Goal: Information Seeking & Learning: Learn about a topic

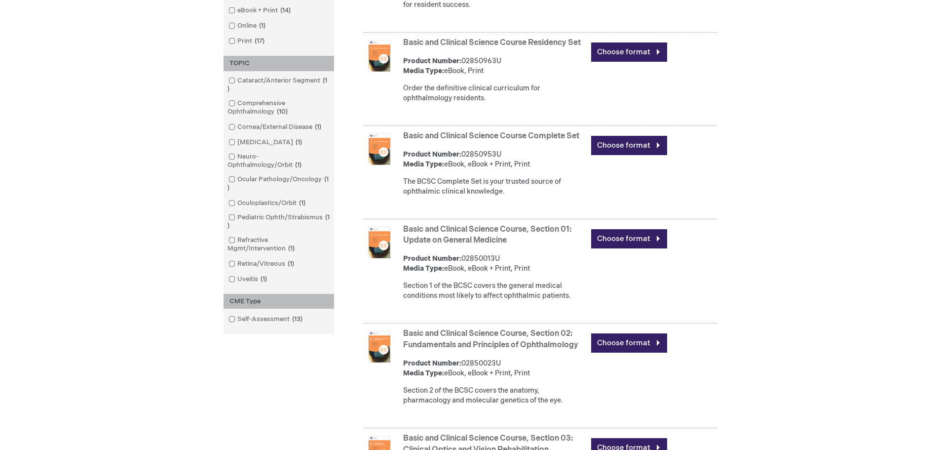
scroll to position [296, 0]
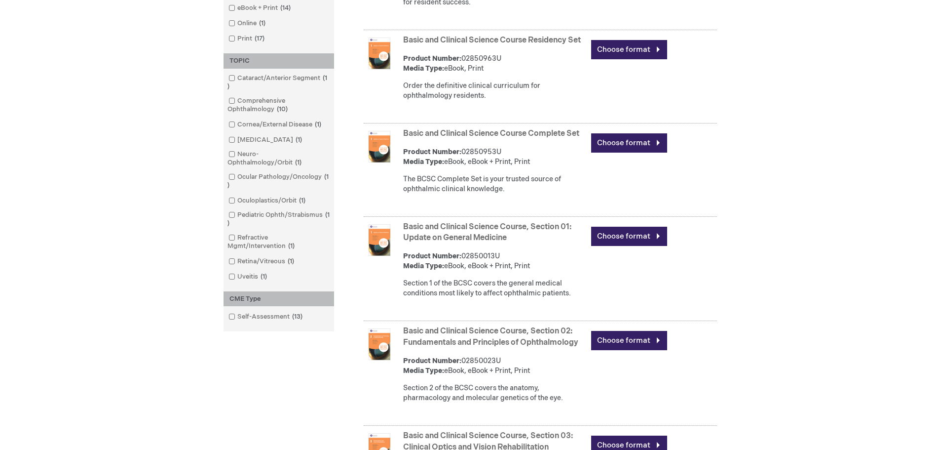
click at [461, 238] on link "Basic and Clinical Science Course, Section 01: Update on General Medicine" at bounding box center [487, 232] width 168 height 21
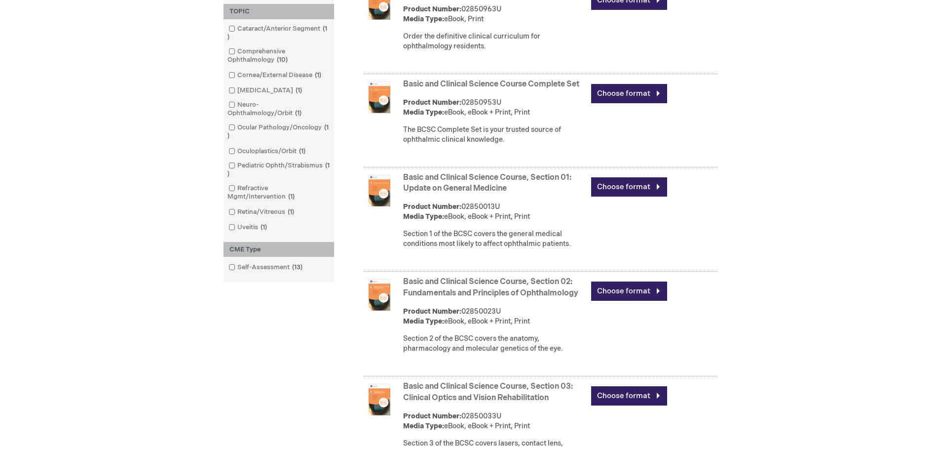
click at [433, 193] on link "Basic and Clinical Science Course, Section 01: Update on General Medicine" at bounding box center [487, 183] width 168 height 21
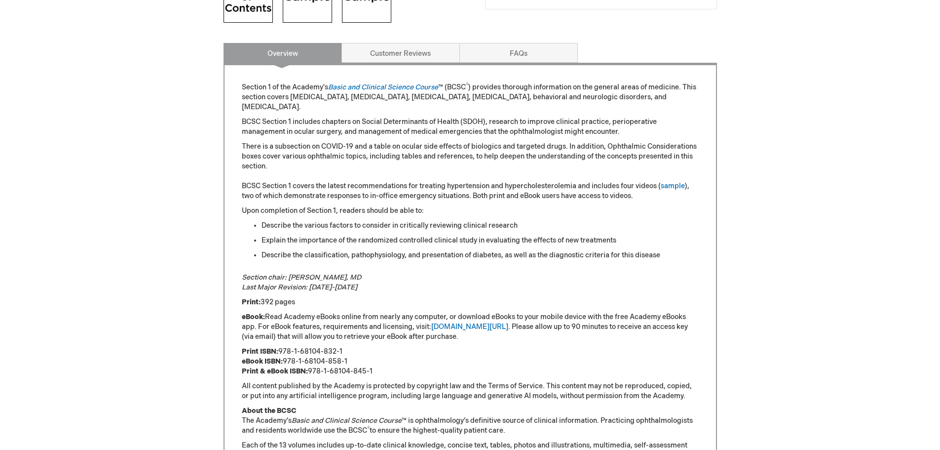
scroll to position [444, 0]
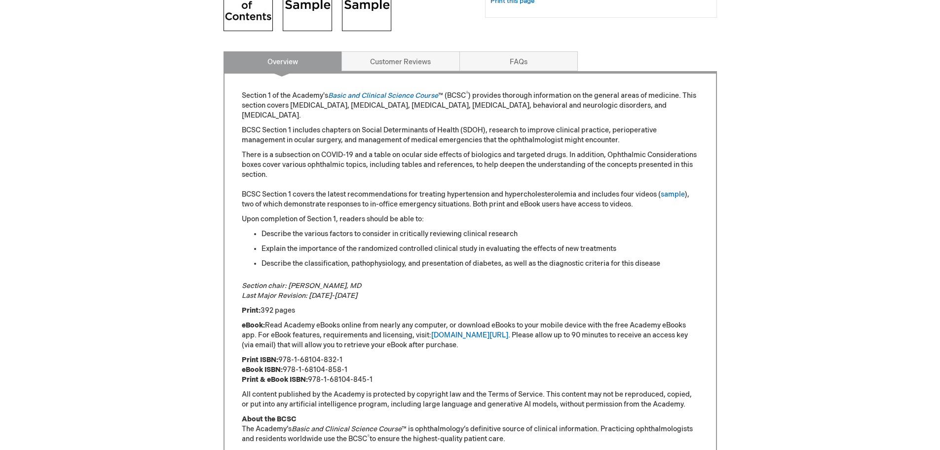
drag, startPoint x: 450, startPoint y: 238, endPoint x: 423, endPoint y: 107, distance: 134.2
click at [451, 238] on li "Describe the various factors to consider in critically reviewing clinical resea…" at bounding box center [480, 234] width 437 height 10
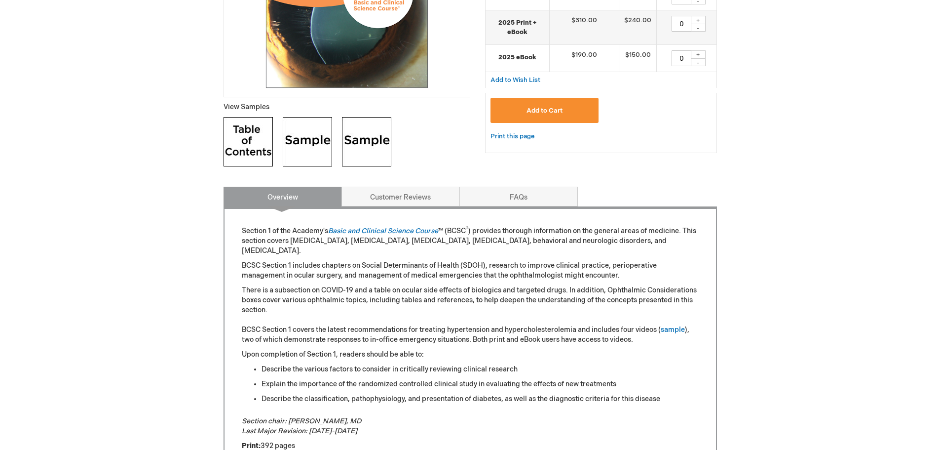
scroll to position [296, 0]
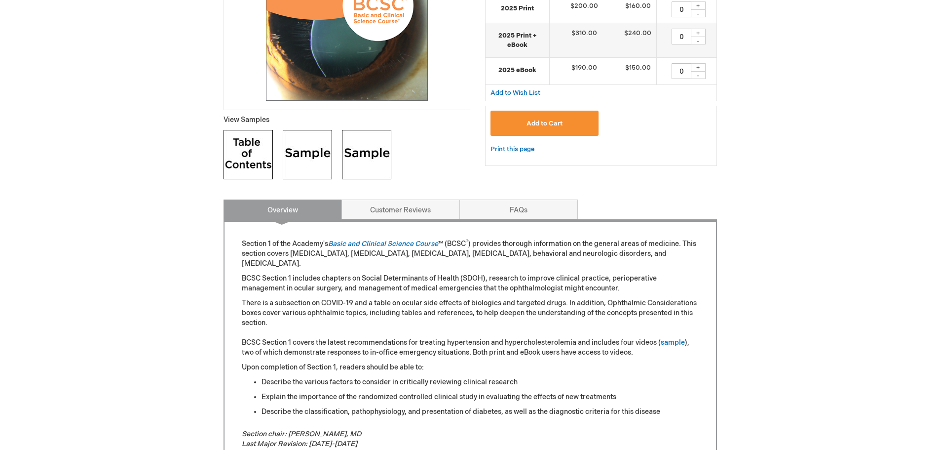
click at [308, 154] on img at bounding box center [307, 154] width 49 height 49
click at [383, 213] on link "Customer Reviews" at bounding box center [401, 209] width 118 height 20
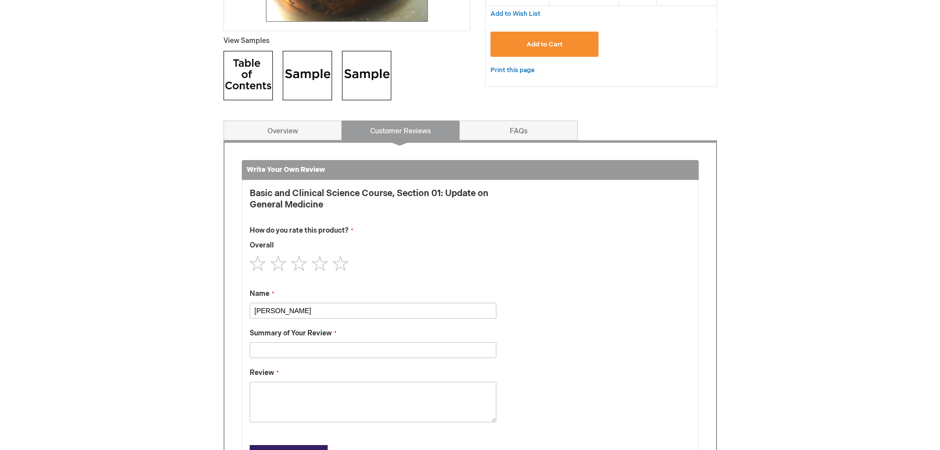
scroll to position [371, 0]
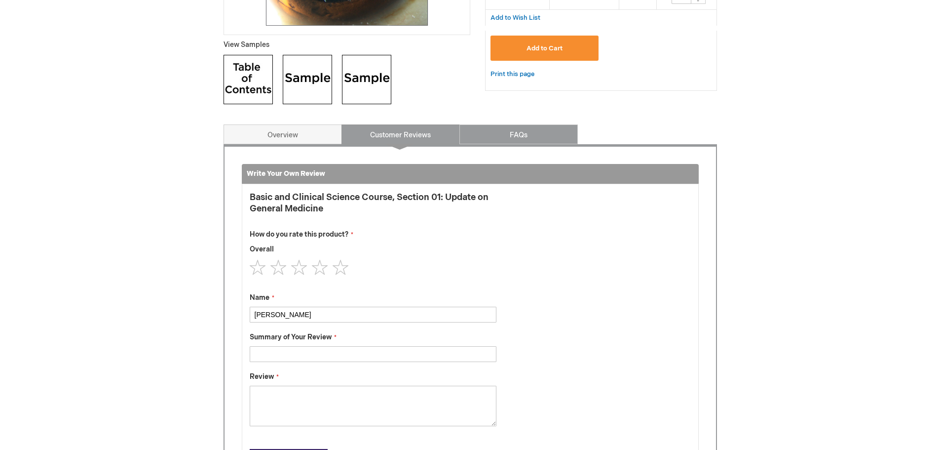
click at [517, 138] on link "FAQs" at bounding box center [519, 134] width 118 height 20
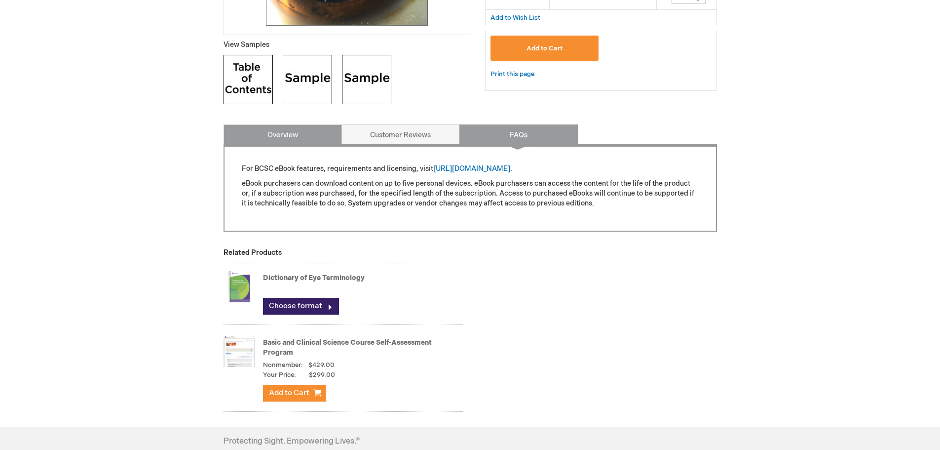
click at [263, 135] on link "Overview" at bounding box center [283, 134] width 118 height 20
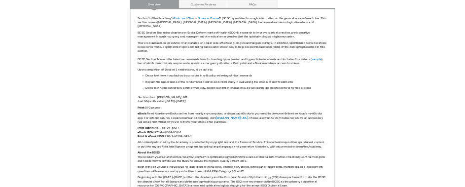
scroll to position [199, 0]
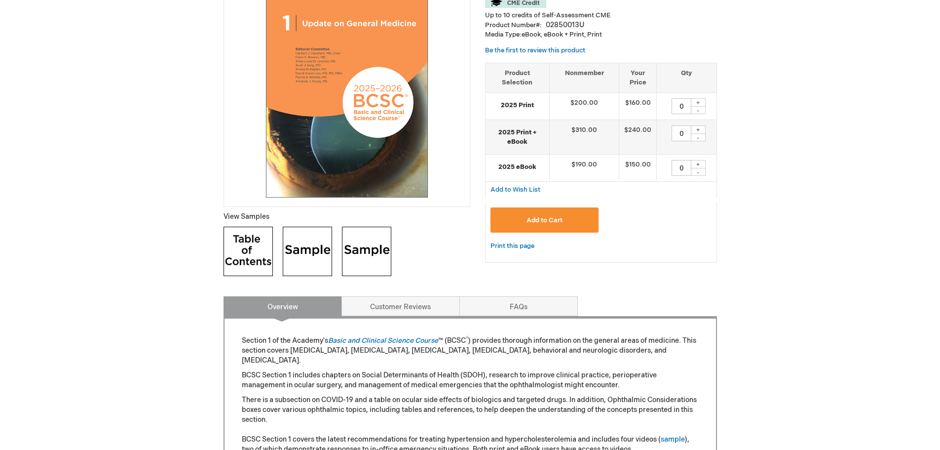
click at [370, 264] on img at bounding box center [366, 251] width 49 height 49
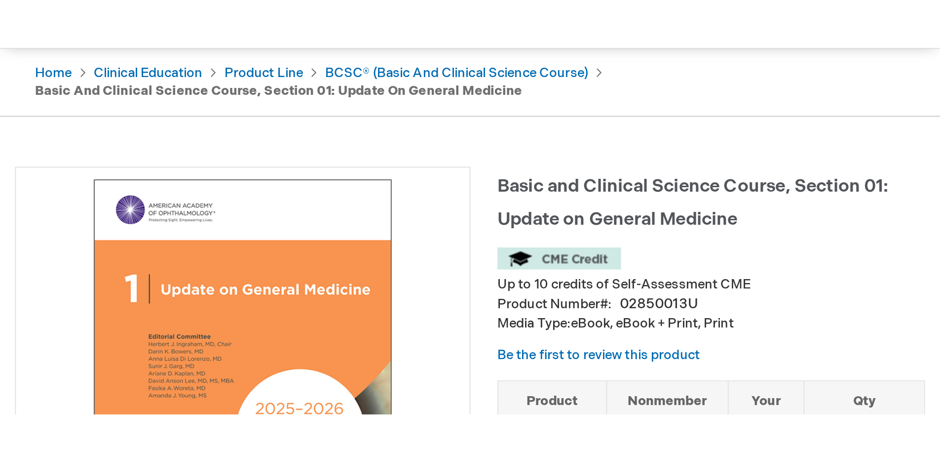
scroll to position [99, 0]
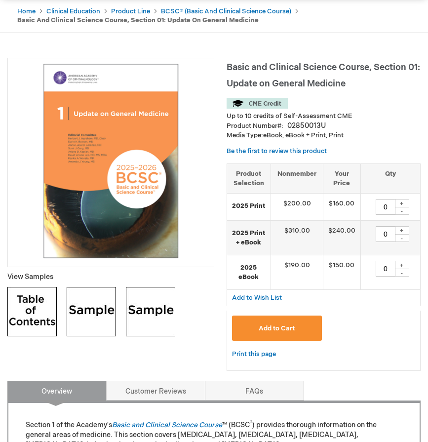
click at [77, 309] on img at bounding box center [91, 311] width 49 height 49
